Goal: Transaction & Acquisition: Purchase product/service

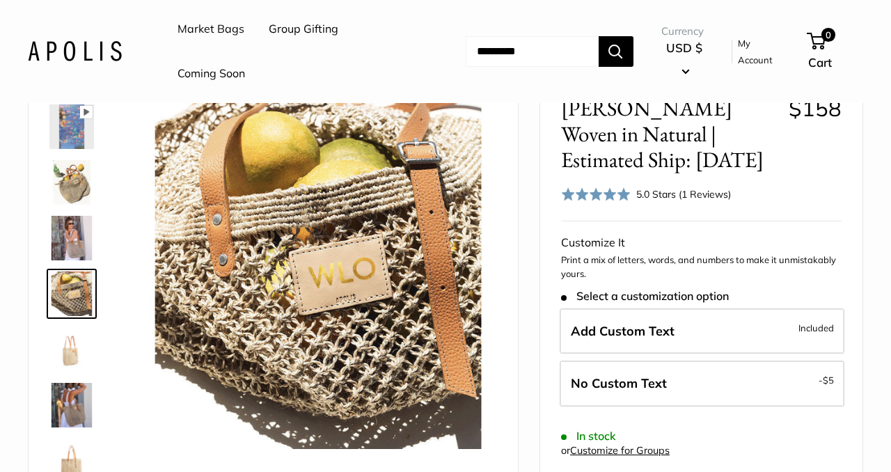
click at [67, 247] on img at bounding box center [71, 238] width 45 height 45
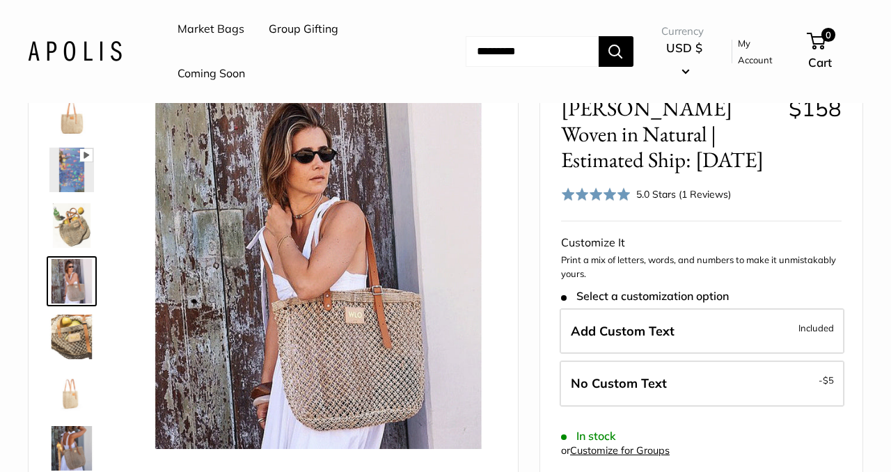
click at [78, 175] on img at bounding box center [71, 170] width 45 height 45
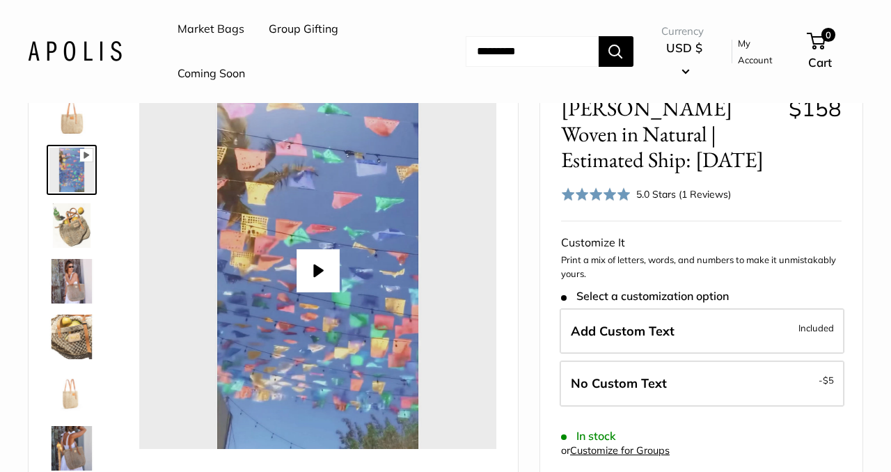
click at [76, 212] on img at bounding box center [71, 225] width 45 height 45
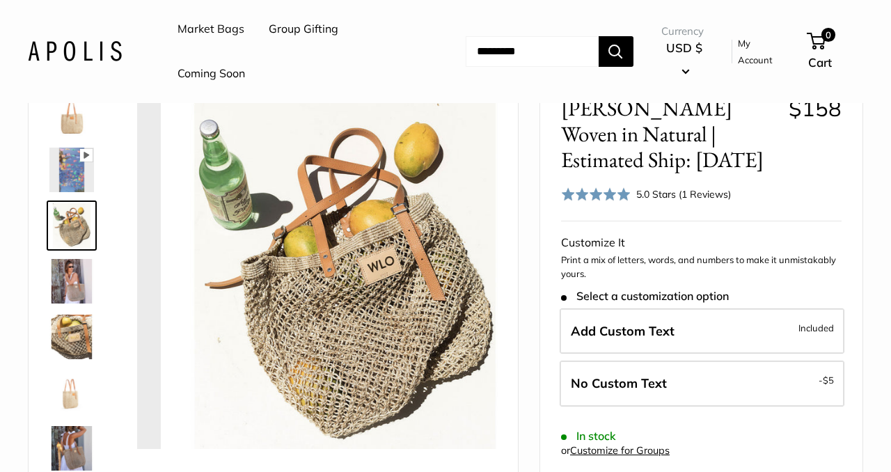
click at [83, 178] on img at bounding box center [71, 170] width 45 height 45
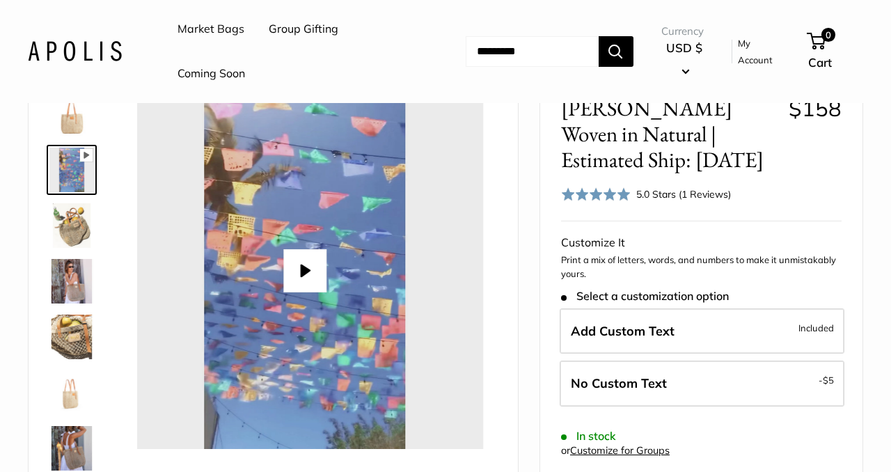
click at [252, 263] on div at bounding box center [304, 270] width 357 height 357
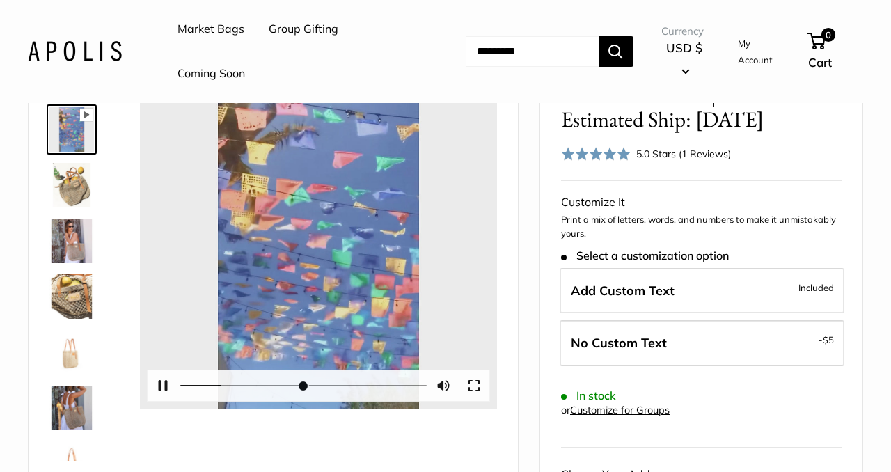
scroll to position [127, 0]
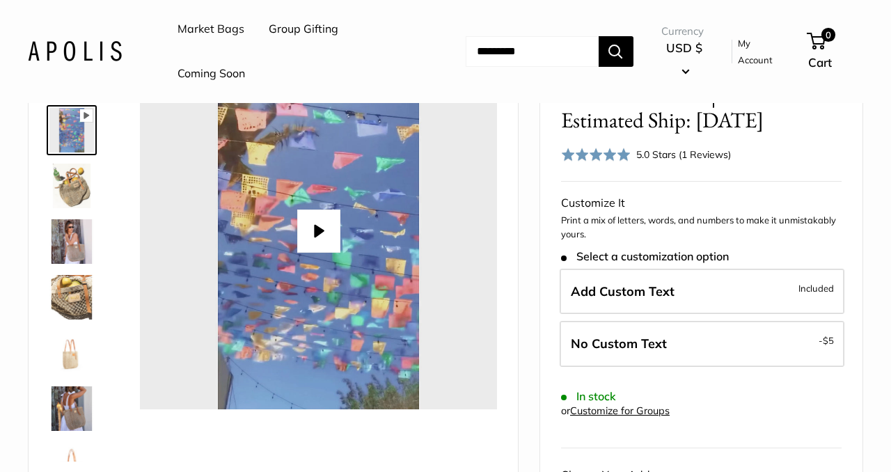
type input "*"
click at [66, 365] on img at bounding box center [71, 353] width 45 height 45
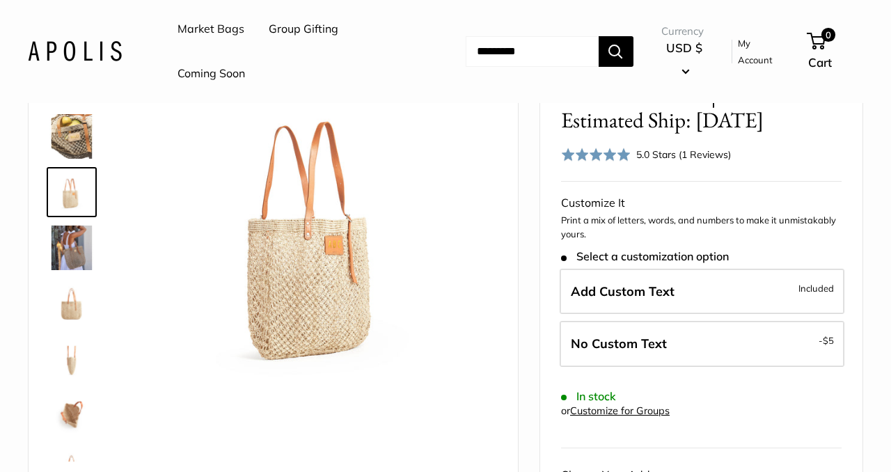
scroll to position [201, 0]
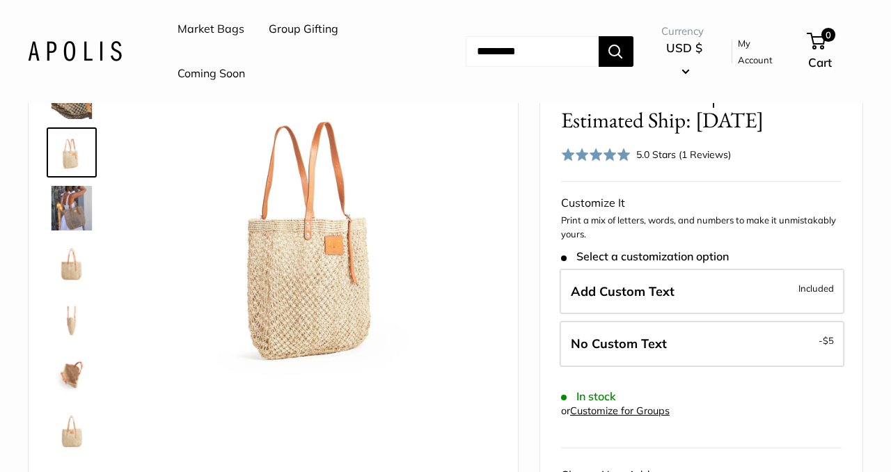
click at [77, 324] on img at bounding box center [71, 319] width 45 height 45
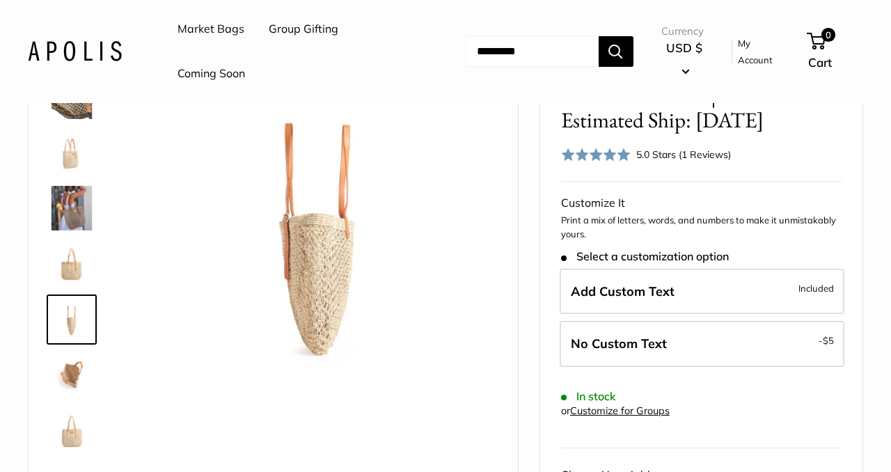
click at [72, 281] on img at bounding box center [71, 264] width 45 height 45
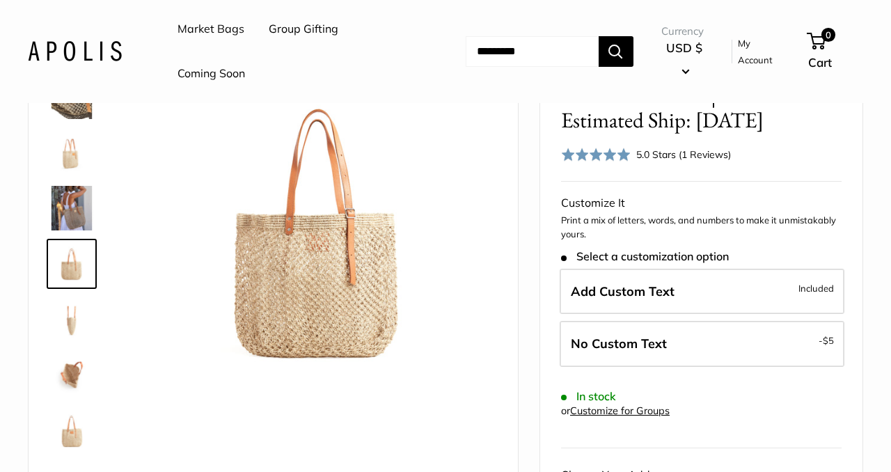
click at [75, 435] on img at bounding box center [71, 431] width 45 height 45
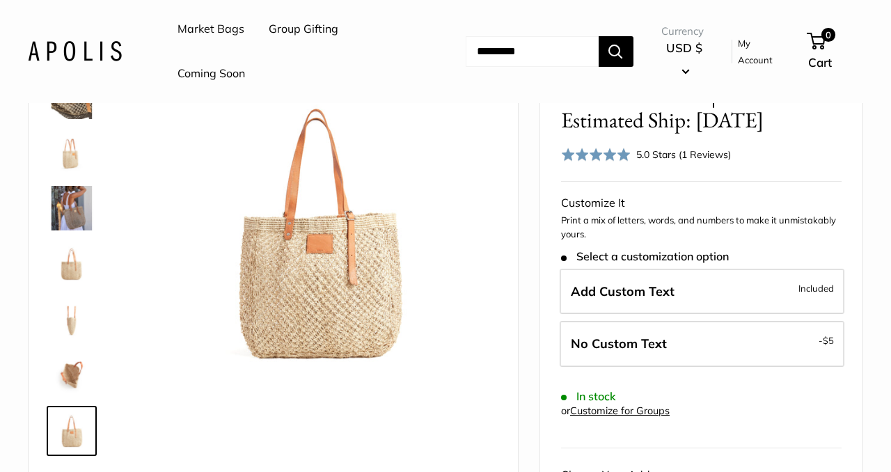
click at [72, 373] on img at bounding box center [71, 375] width 45 height 45
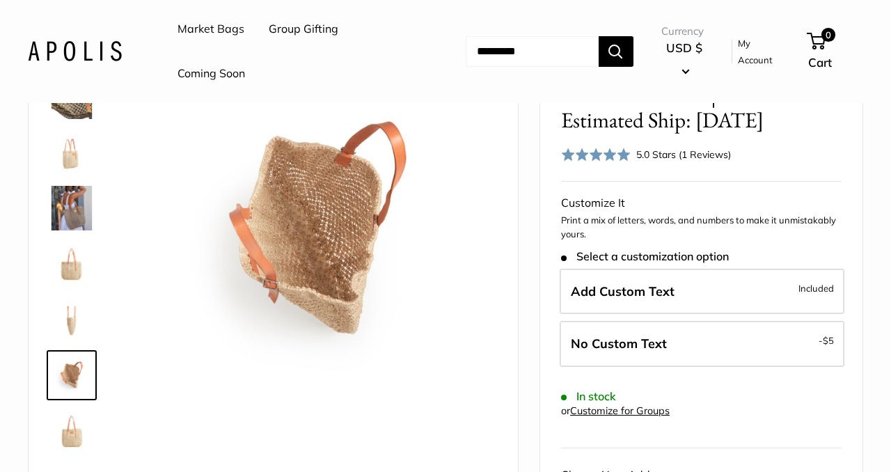
scroll to position [0, 0]
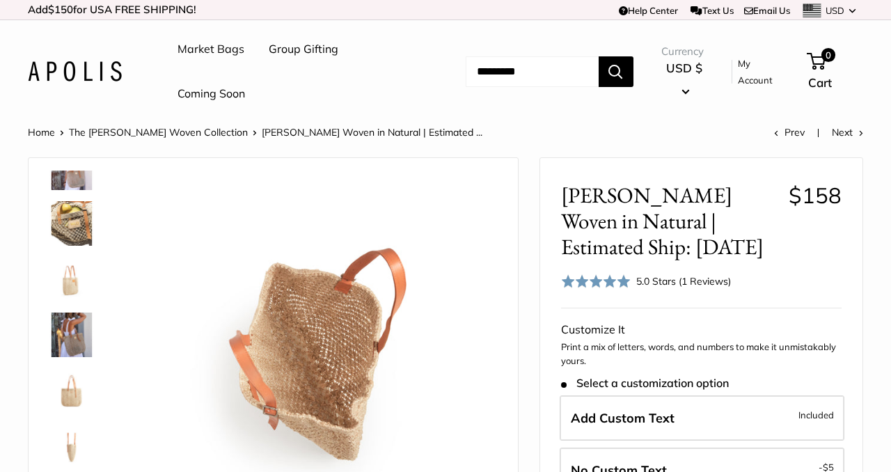
click at [162, 141] on li "The [PERSON_NAME] Woven Collection" at bounding box center [165, 132] width 193 height 18
click at [162, 135] on link "The [PERSON_NAME] Woven Collection" at bounding box center [158, 132] width 179 height 13
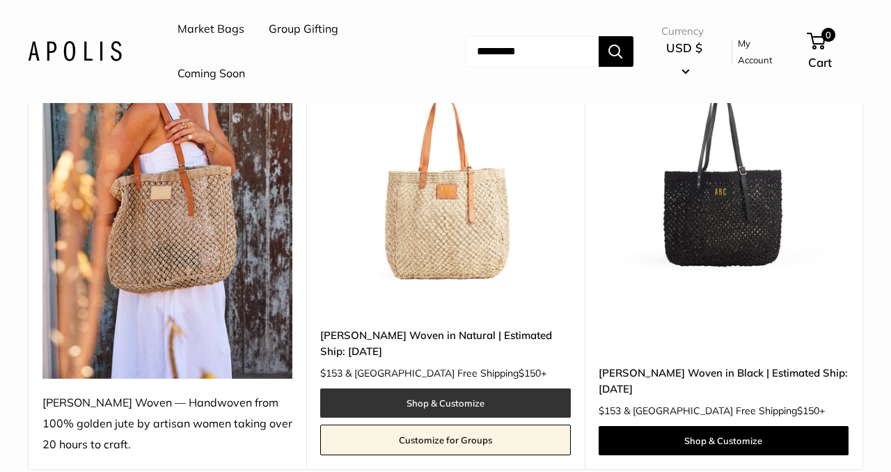
click at [416, 400] on link "Shop & Customize" at bounding box center [445, 403] width 250 height 29
click at [409, 399] on link "Shop & Customize" at bounding box center [445, 403] width 250 height 29
click at [398, 404] on link "Shop & Customize" at bounding box center [445, 403] width 250 height 29
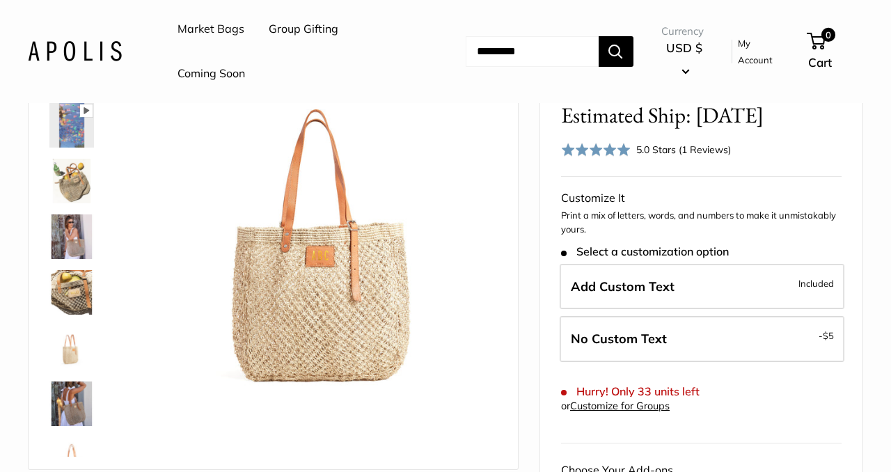
scroll to position [134, 0]
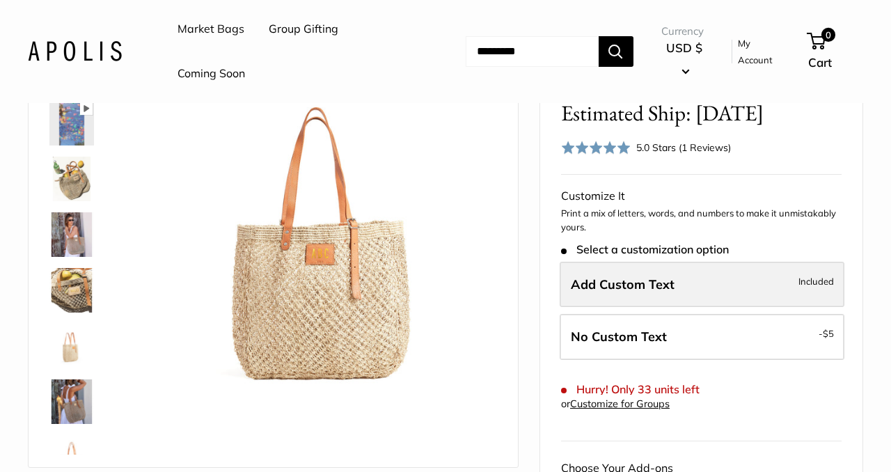
click at [629, 291] on span "Add Custom Text" at bounding box center [623, 284] width 104 height 16
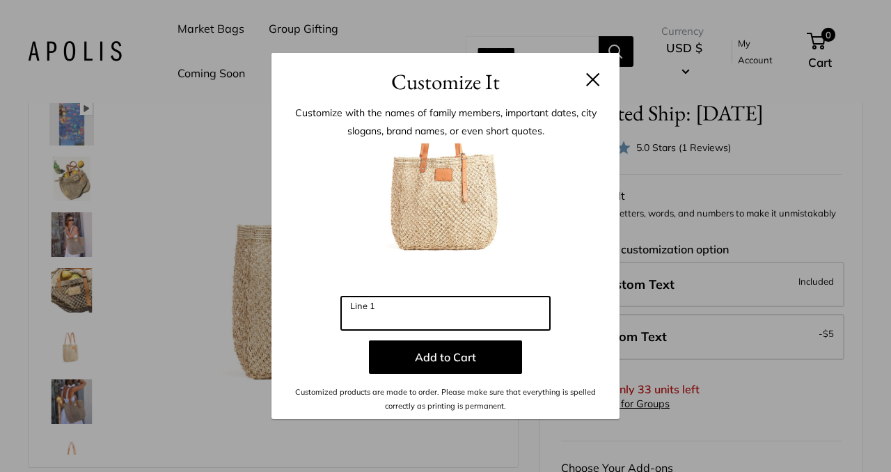
click at [397, 318] on input "Line 1" at bounding box center [445, 313] width 209 height 33
type input "*"
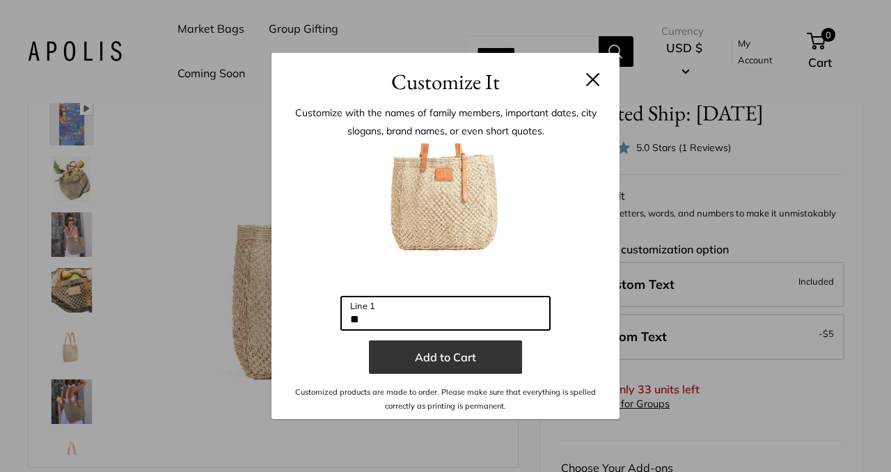
type input "*"
type input "***"
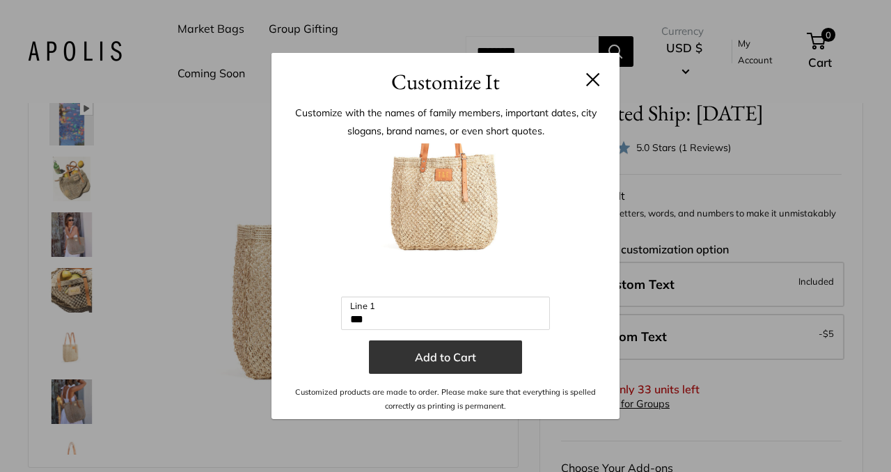
click at [446, 350] on button "Add to Cart" at bounding box center [445, 357] width 153 height 33
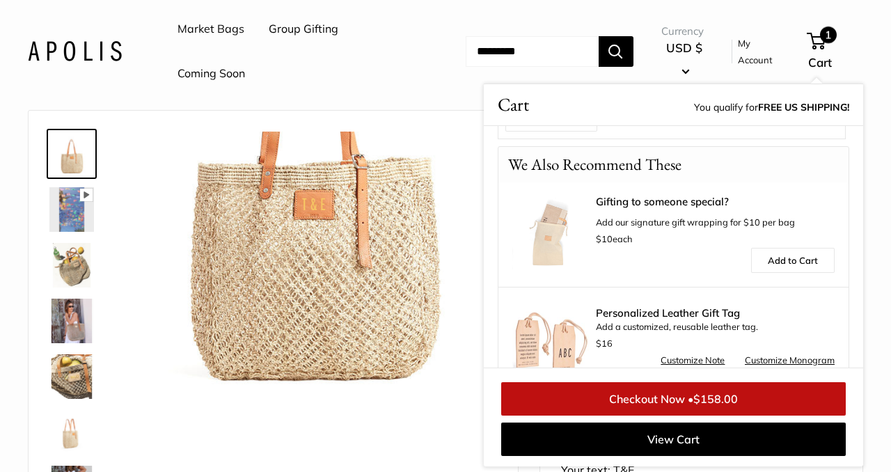
scroll to position [297, 0]
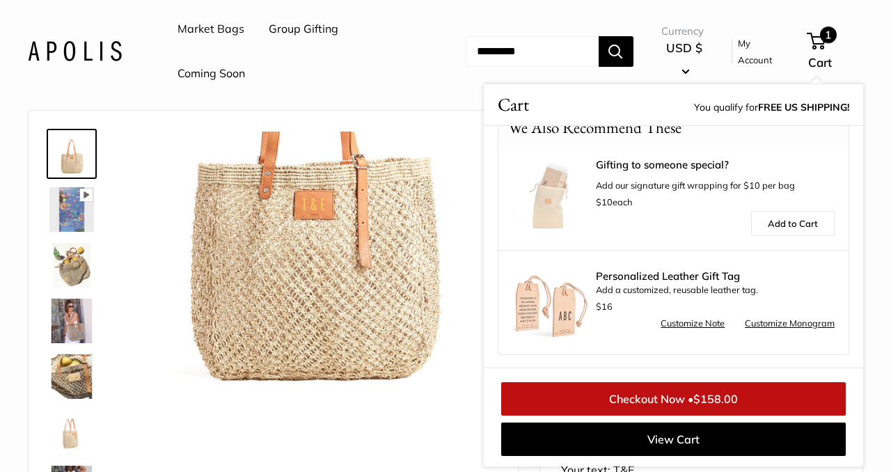
click at [598, 255] on div "Personalized Leather Gift Tag Add a customized, reusable leather tag. $16 Custo…" at bounding box center [674, 301] width 350 height 104
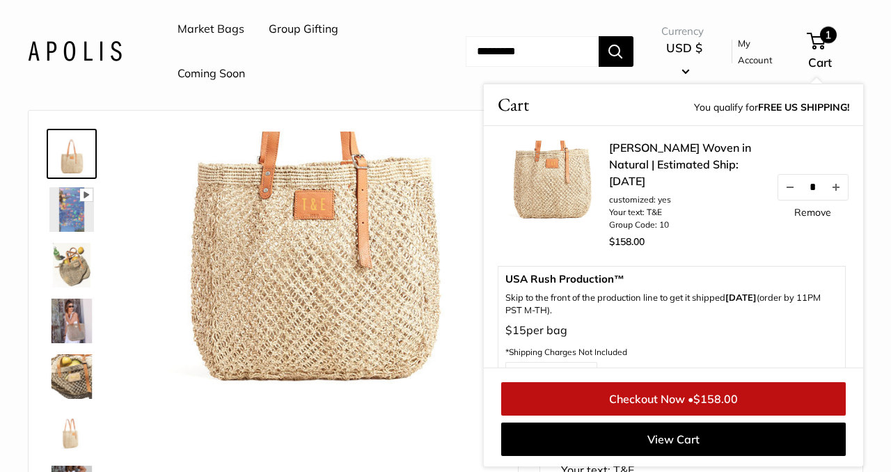
scroll to position [0, 0]
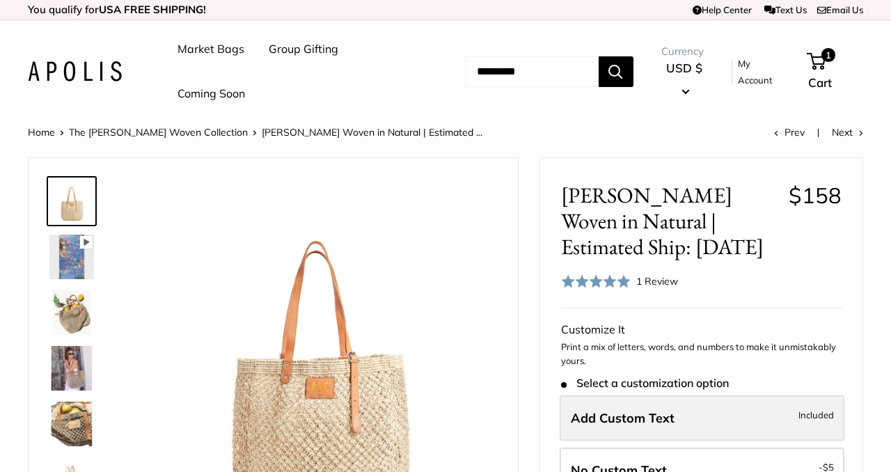
click at [630, 419] on span "Add Custom Text" at bounding box center [623, 418] width 104 height 16
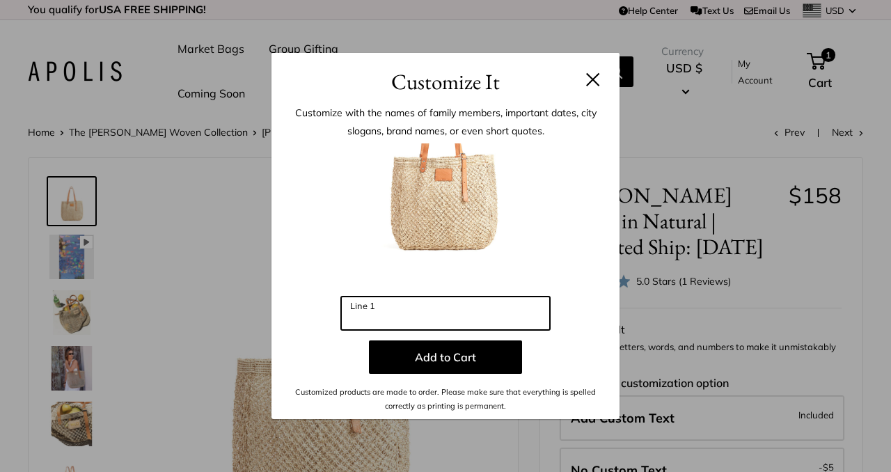
click at [358, 315] on input "Line 1" at bounding box center [445, 313] width 209 height 33
type input "*"
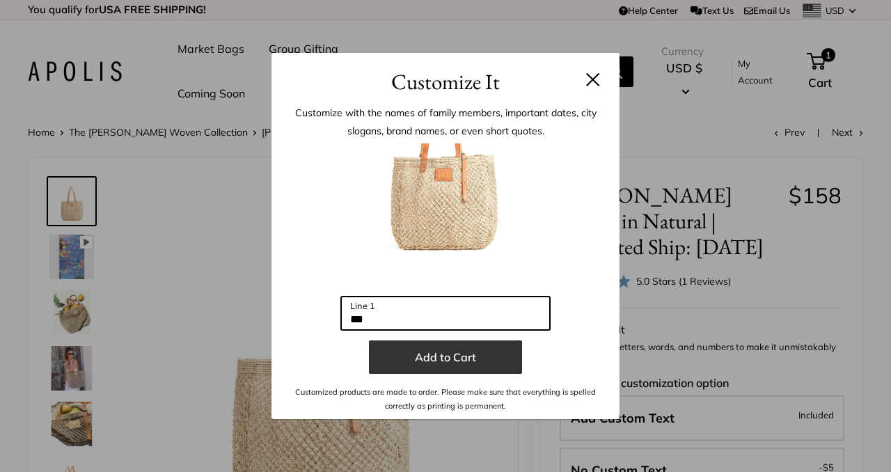
type input "***"
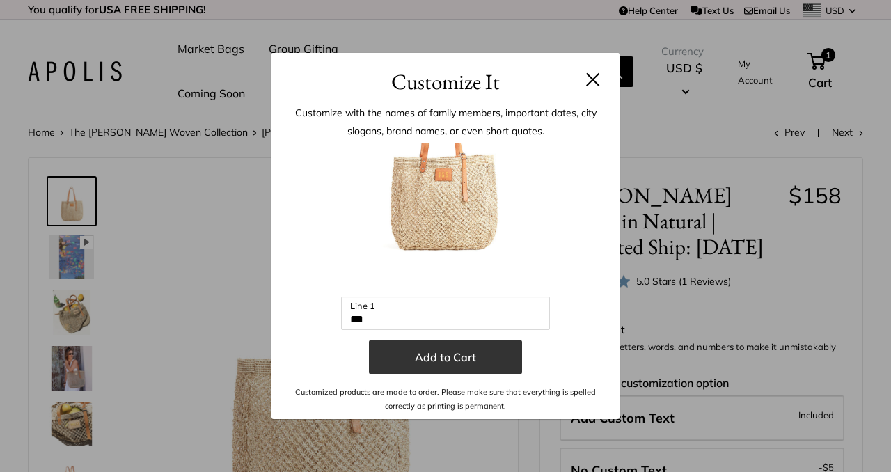
click at [415, 363] on button "Add to Cart" at bounding box center [445, 357] width 153 height 33
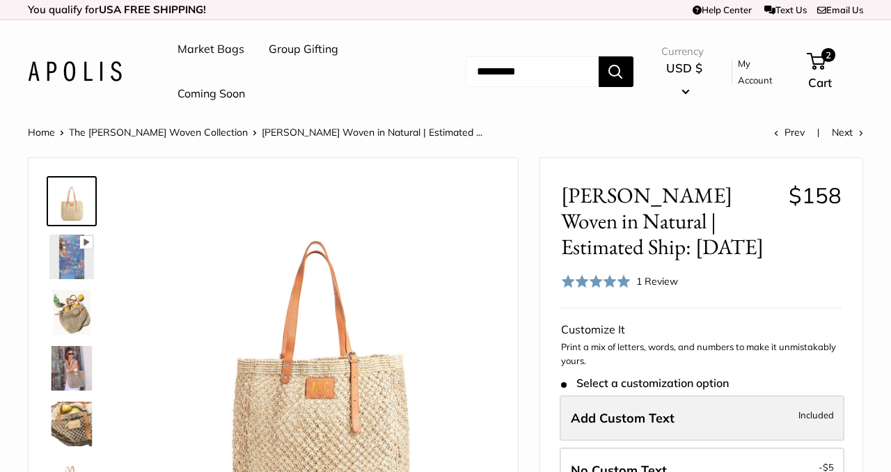
click at [593, 414] on span "Add Custom Text" at bounding box center [623, 418] width 104 height 16
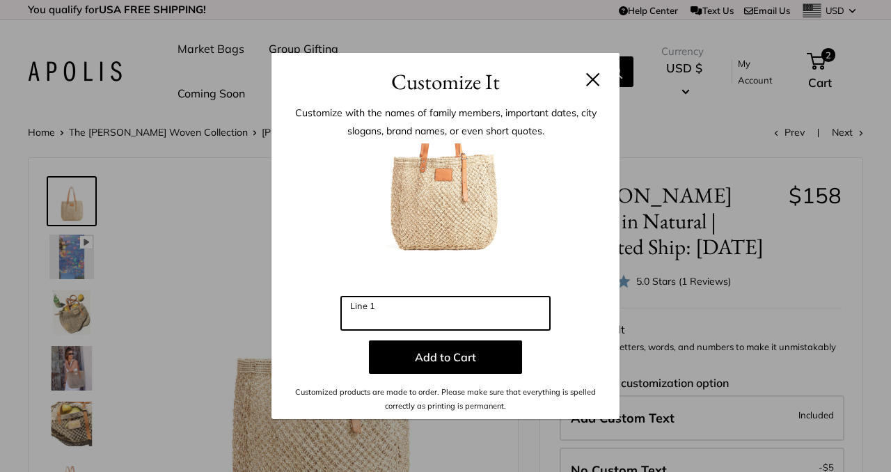
click at [478, 327] on input "Line 1" at bounding box center [445, 313] width 209 height 33
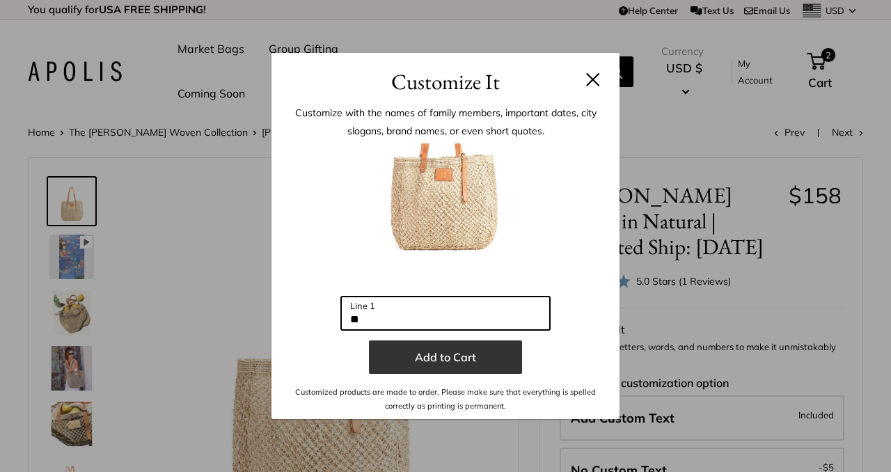
type input "**"
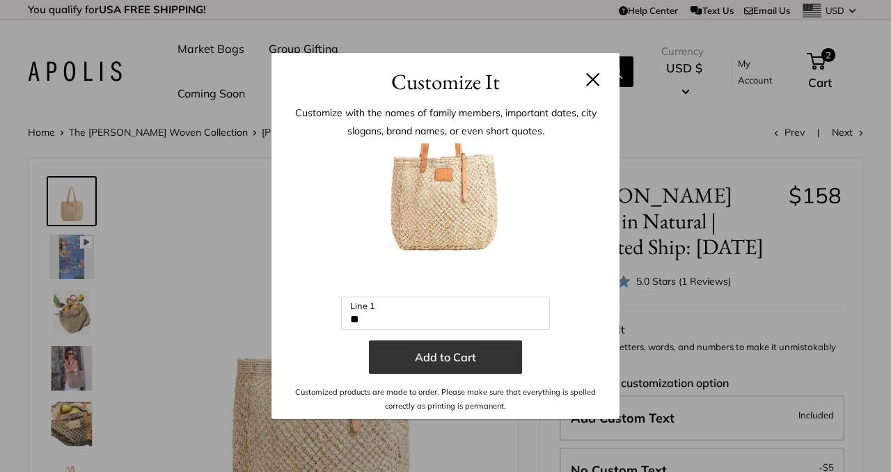
click at [382, 347] on button "Add to Cart" at bounding box center [445, 357] width 153 height 33
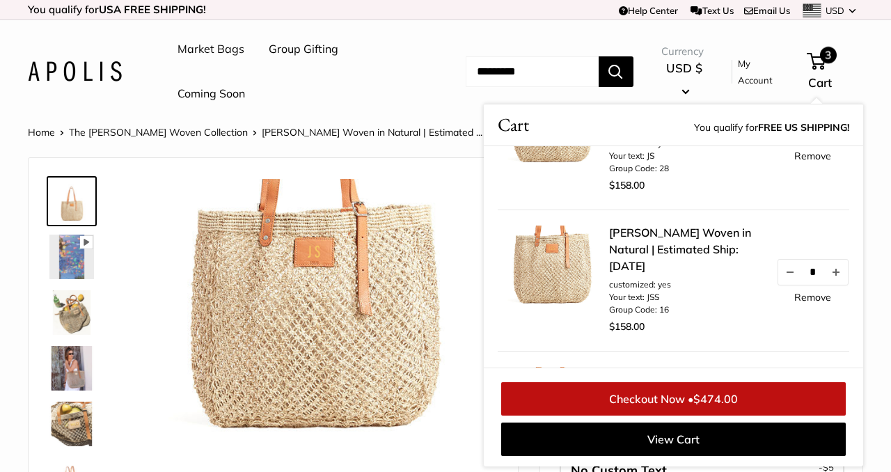
scroll to position [79, 0]
click at [808, 301] on link "Remove" at bounding box center [813, 296] width 37 height 10
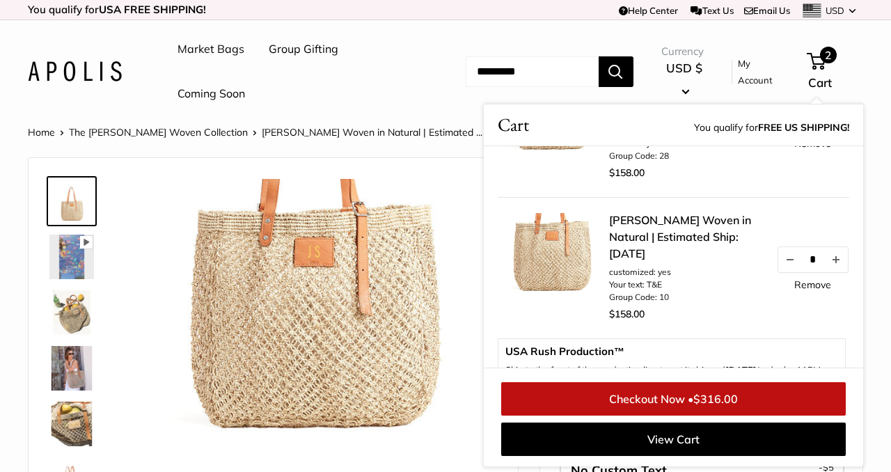
scroll to position [93, 0]
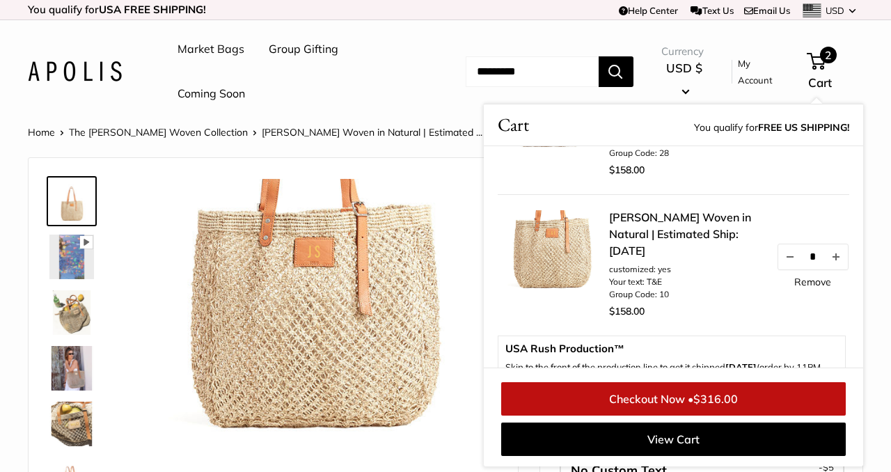
click at [808, 286] on link "Remove" at bounding box center [813, 282] width 37 height 10
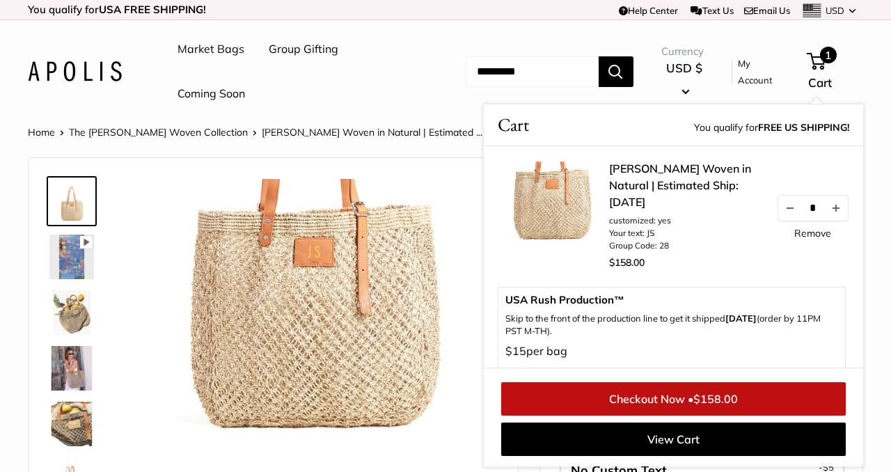
click at [180, 130] on link "The [PERSON_NAME] Woven Collection" at bounding box center [158, 132] width 179 height 13
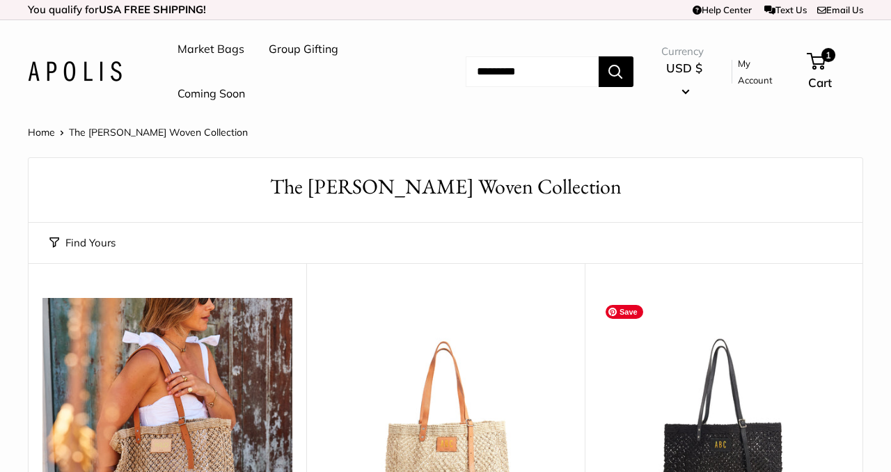
click at [0, 0] on img at bounding box center [0, 0] width 0 height 0
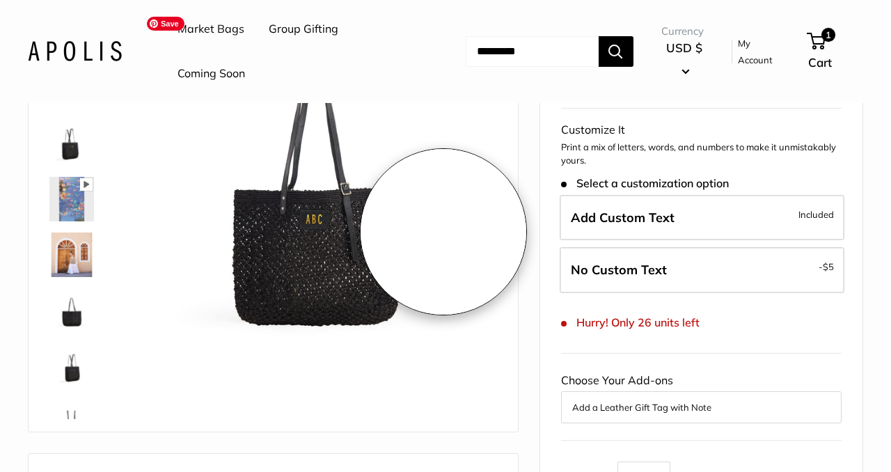
scroll to position [183, 0]
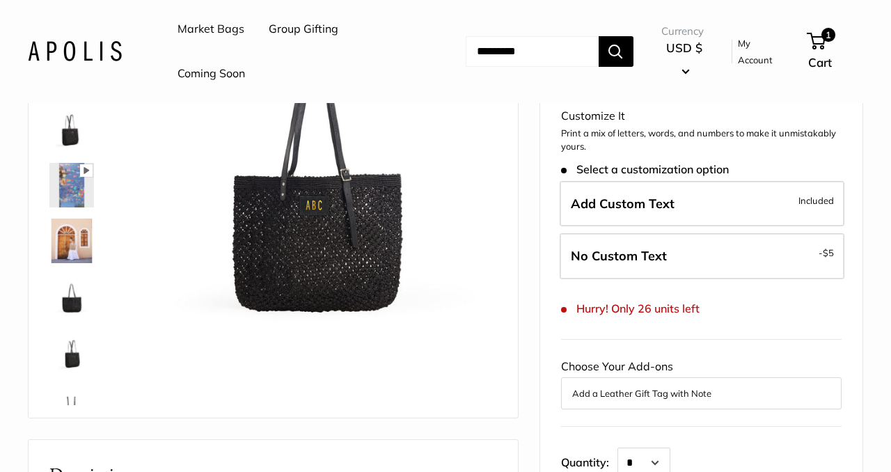
click at [68, 305] on img at bounding box center [71, 296] width 45 height 45
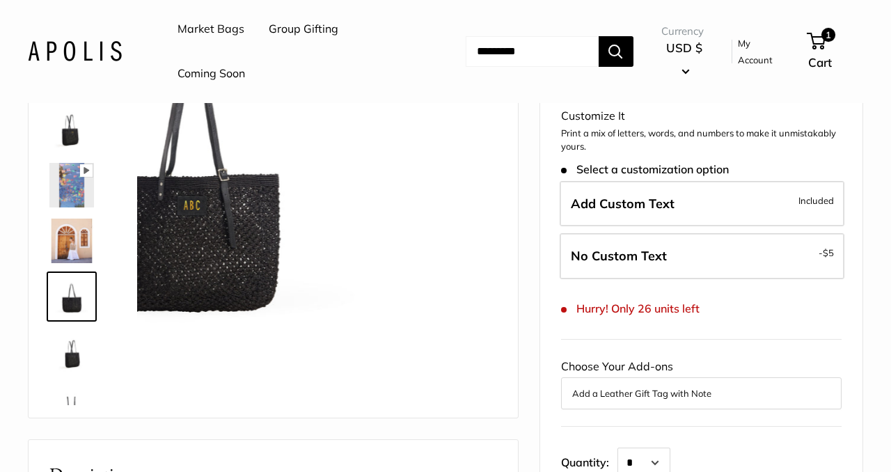
scroll to position [89, 0]
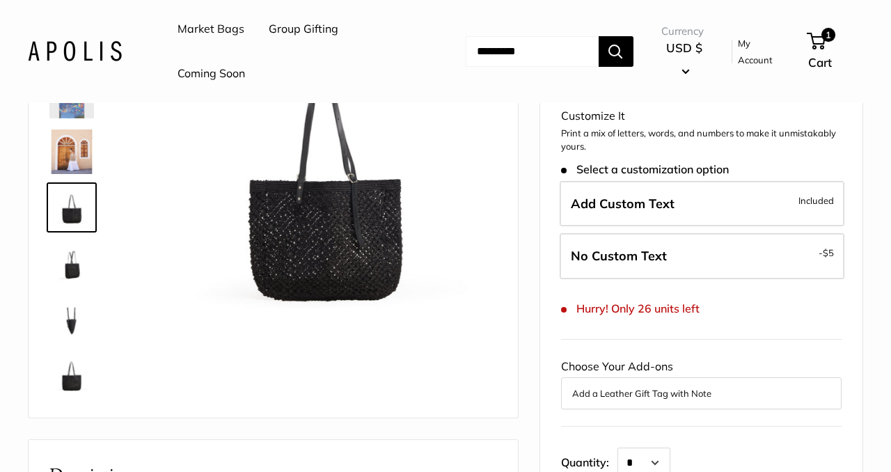
click at [69, 327] on img at bounding box center [71, 319] width 45 height 45
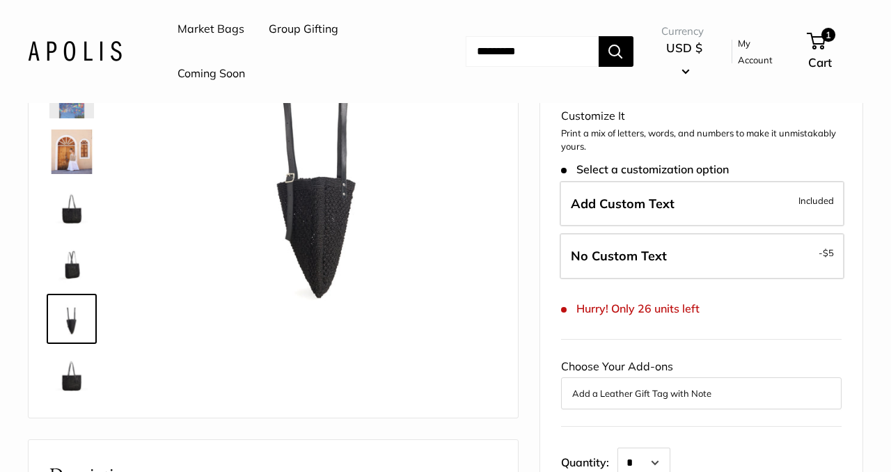
click at [67, 379] on img at bounding box center [71, 374] width 45 height 45
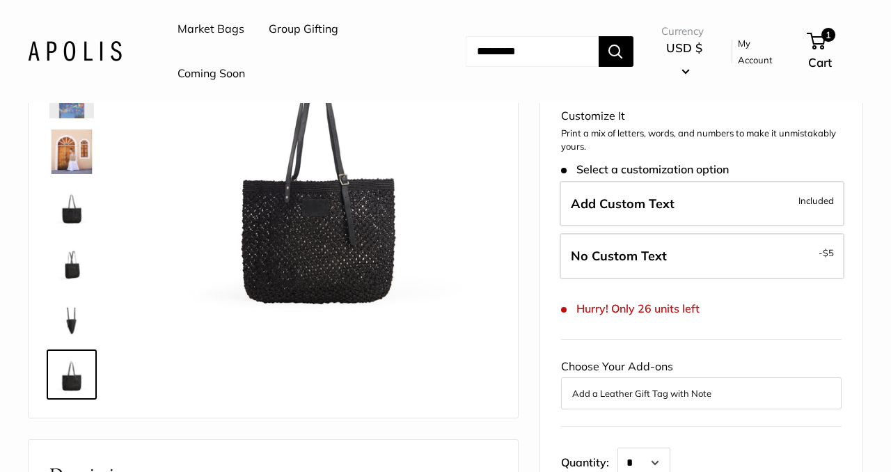
click at [65, 139] on img at bounding box center [71, 152] width 45 height 45
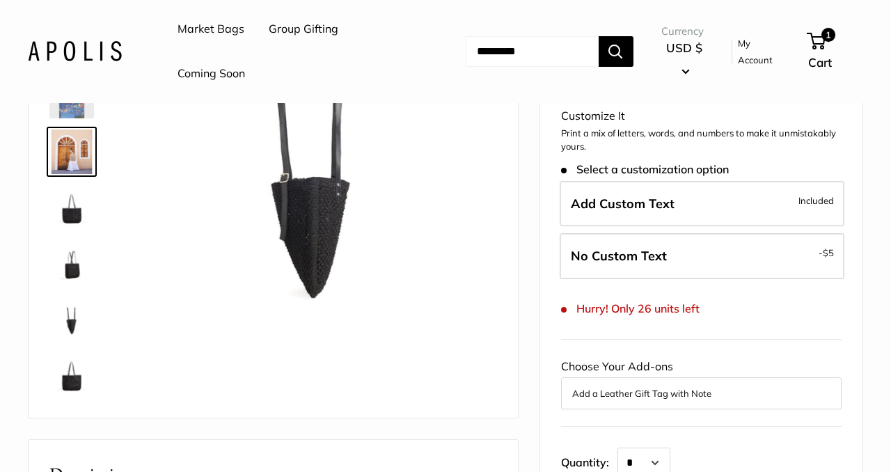
scroll to position [43, 0]
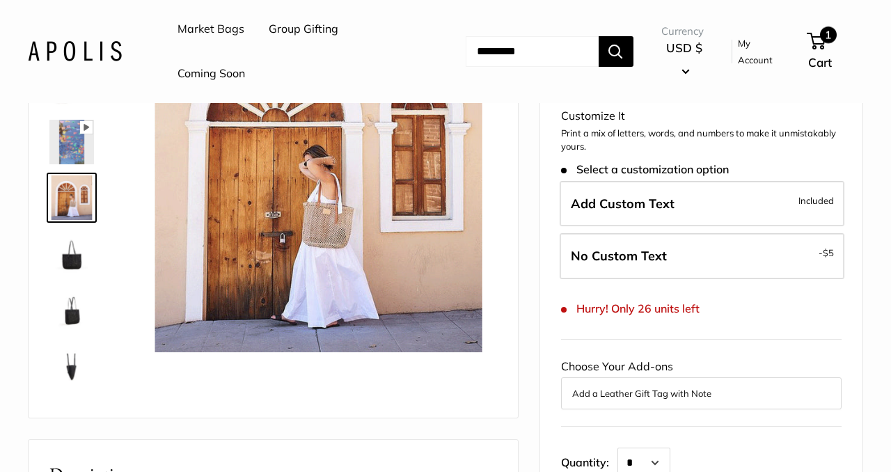
click at [831, 42] on span "1" at bounding box center [828, 34] width 17 height 17
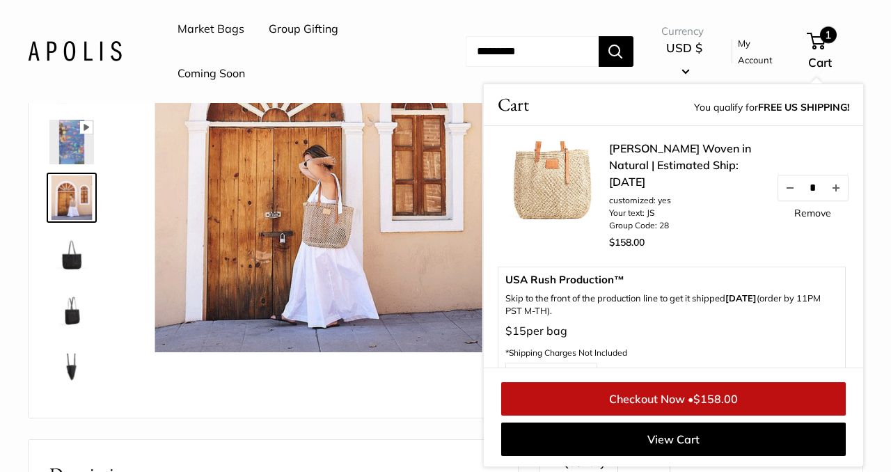
click at [680, 400] on link "Checkout Now • $158.00" at bounding box center [673, 398] width 345 height 33
